Goal: Task Accomplishment & Management: Complete application form

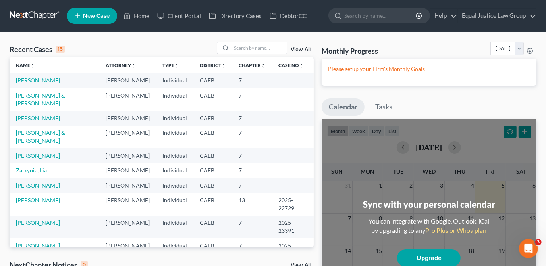
click at [98, 14] on span "New Case" at bounding box center [96, 16] width 27 height 6
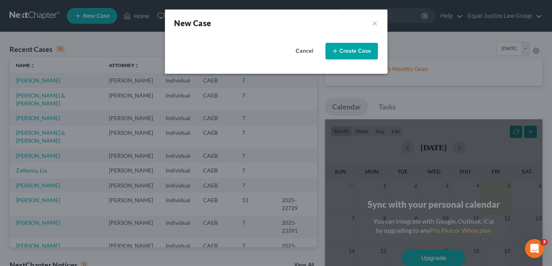
select select "8"
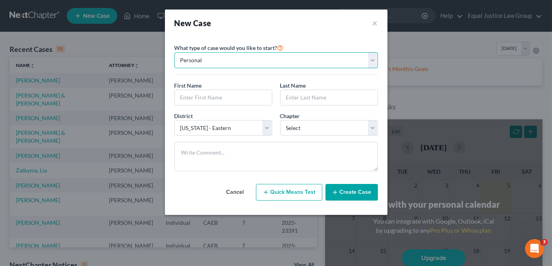
click at [212, 62] on select "Personal Business" at bounding box center [275, 60] width 203 height 16
select select "1"
click at [174, 52] on select "Personal Business" at bounding box center [275, 60] width 203 height 16
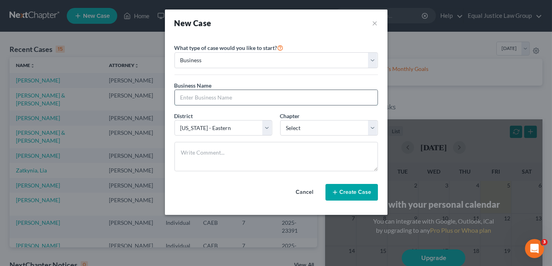
click at [192, 95] on input "text" at bounding box center [276, 97] width 203 height 15
type input "MURRAYS COUNTRYSIDE INSURANCE SERVICES INC."
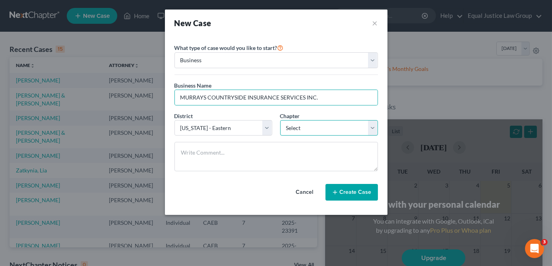
click at [371, 127] on select "Select 7 11 12" at bounding box center [329, 128] width 98 height 16
select select "1"
click at [280, 120] on select "Select 7 11 12" at bounding box center [329, 128] width 98 height 16
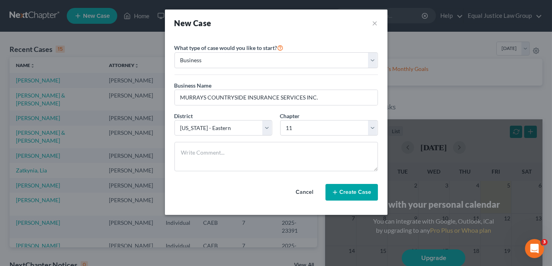
click at [340, 189] on button "Create Case" at bounding box center [351, 192] width 52 height 17
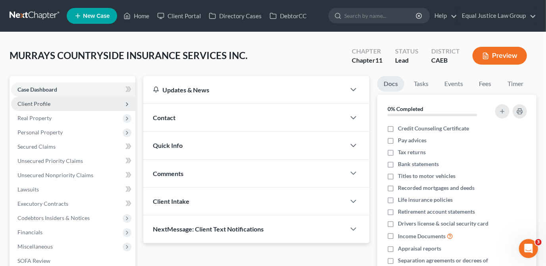
click at [62, 104] on span "Client Profile" at bounding box center [73, 104] width 124 height 14
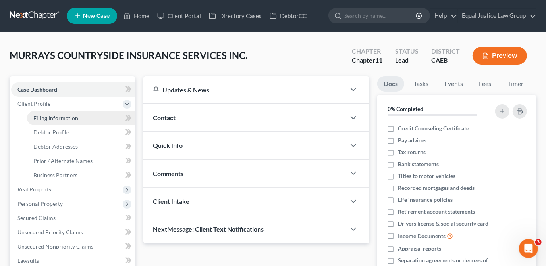
click at [68, 119] on span "Filing Information" at bounding box center [55, 118] width 45 height 7
select select "1"
select select "8"
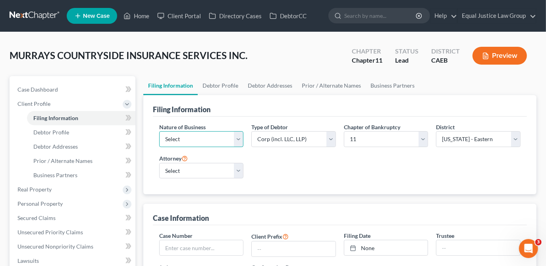
click at [238, 139] on select "Select Clearing Bank Commodity Broker Health Care Business Other Railroad Singl…" at bounding box center [201, 139] width 85 height 16
click at [242, 169] on select "Select [PERSON_NAME] - CAEB [PERSON_NAME] - CACB" at bounding box center [201, 171] width 85 height 16
drag, startPoint x: 244, startPoint y: 159, endPoint x: 244, endPoint y: 154, distance: 4.8
click at [245, 159] on div "Attorney Select [PERSON_NAME] - CAEB [PERSON_NAME] - CACB" at bounding box center [201, 170] width 93 height 32
click at [240, 139] on select "Select Clearing Bank Commodity Broker Health Care Business Other Railroad Singl…" at bounding box center [201, 139] width 85 height 16
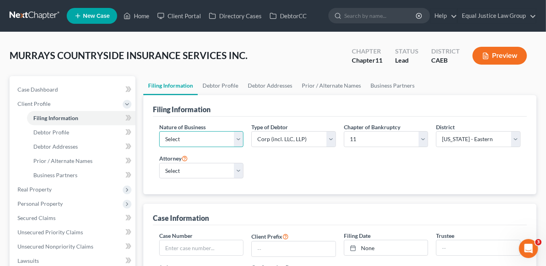
select select "3"
click at [159, 131] on select "Select Clearing Bank Commodity Broker Health Care Business Other Railroad Singl…" at bounding box center [201, 139] width 85 height 16
